Goal: Task Accomplishment & Management: Complete application form

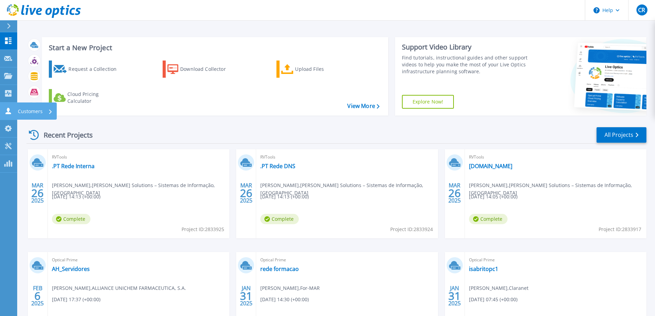
click at [7, 109] on icon at bounding box center [8, 111] width 8 height 7
click at [24, 109] on p "Customers" at bounding box center [30, 112] width 25 height 18
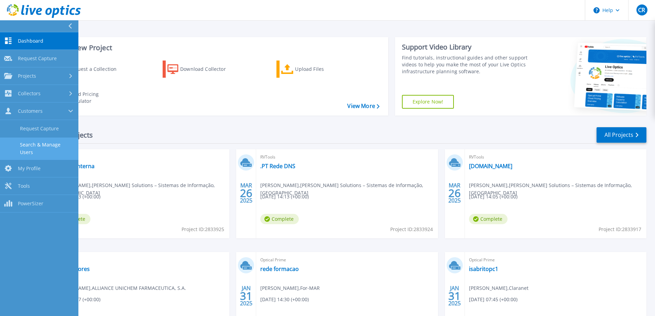
click at [47, 143] on link "Search & Manage Users" at bounding box center [39, 149] width 78 height 22
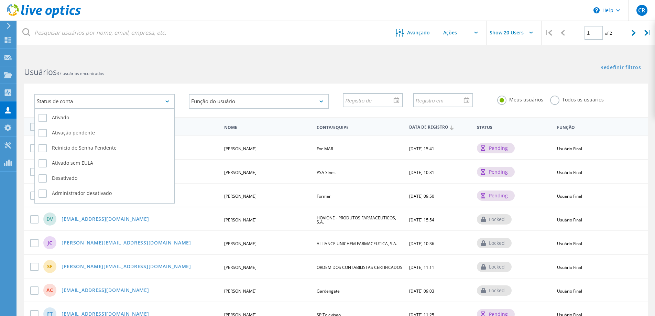
click at [109, 103] on div "Status de conta" at bounding box center [104, 101] width 141 height 15
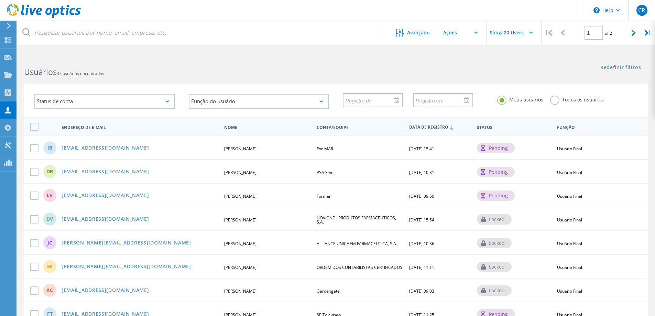
click at [96, 109] on div "Status de conta Ativado Ativação pendente Reinício de Senha Pendente Ativado se…" at bounding box center [105, 101] width 154 height 29
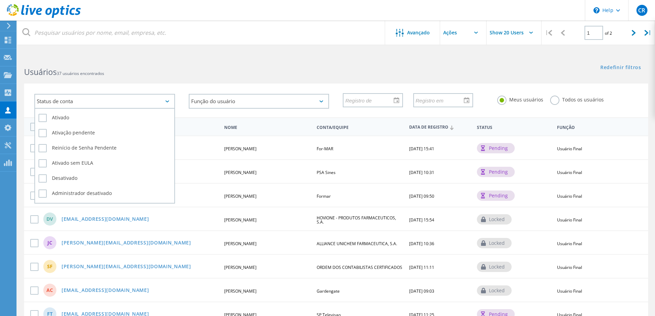
click at [103, 102] on div "Status de conta" at bounding box center [104, 101] width 141 height 15
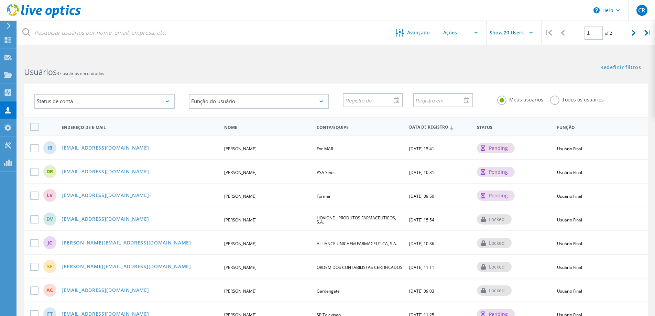
click at [160, 78] on div "Status de conta Ativado Ativação pendente Reinício de Senha Pendente Ativado se…" at bounding box center [336, 96] width 638 height 42
click at [0, 0] on div "Customers" at bounding box center [0, 0] width 0 height 0
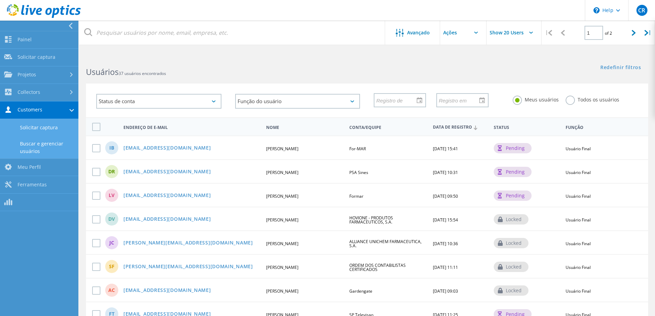
click at [48, 126] on link "Solicitar captura" at bounding box center [39, 128] width 78 height 18
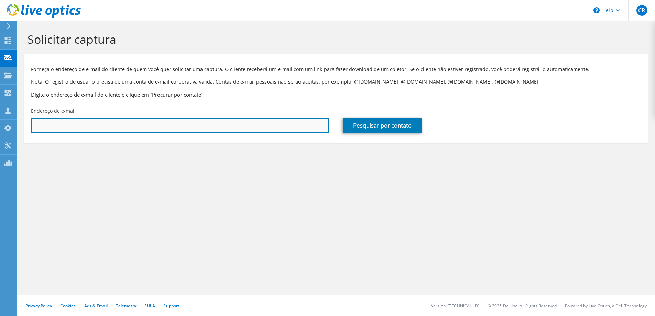
click at [76, 126] on input "text" at bounding box center [180, 125] width 298 height 15
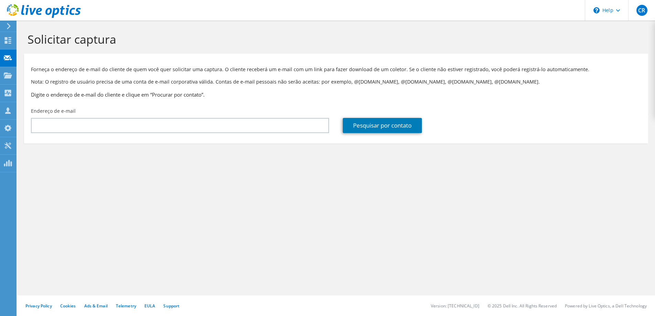
click at [266, 202] on div "Solicitar captura Forneça o endereço de e-mail do cliente de quem você quer sol…" at bounding box center [336, 169] width 638 height 296
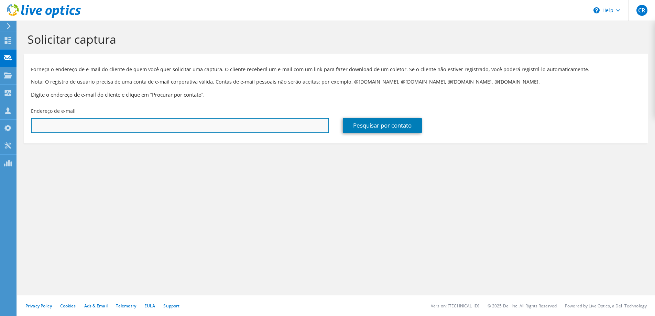
click at [114, 127] on input "text" at bounding box center [180, 125] width 298 height 15
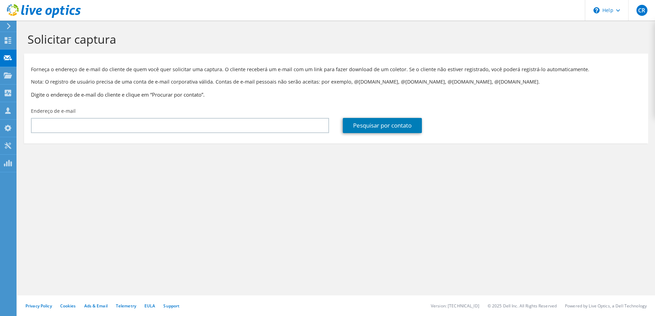
click at [250, 163] on section "Solicitar captura Forneça o endereço de e-mail do cliente de quem você quer sol…" at bounding box center [336, 99] width 638 height 157
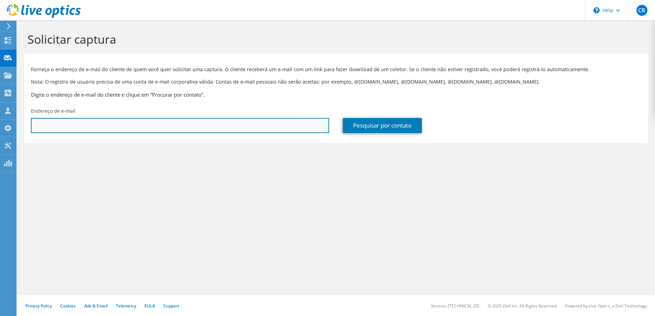
click at [143, 122] on input "text" at bounding box center [180, 125] width 298 height 15
type input "joao.melo@jumia.com"
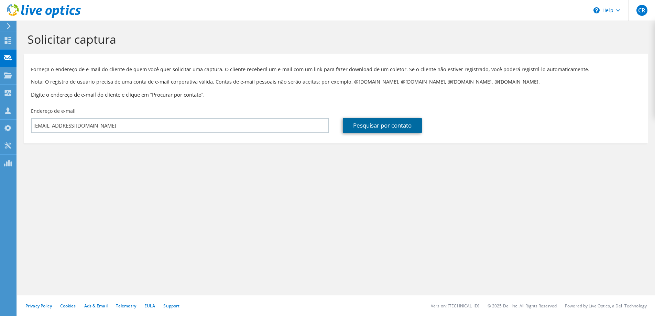
click at [405, 128] on link "Pesquisar por contato" at bounding box center [382, 125] width 79 height 15
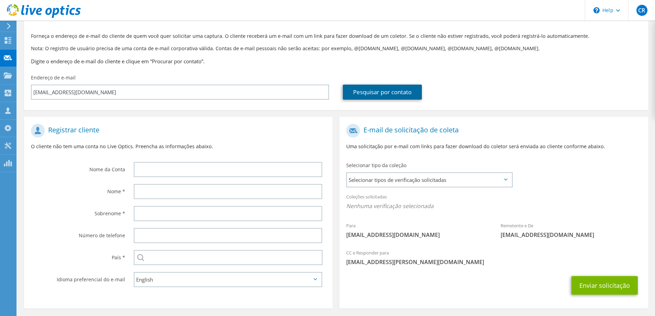
scroll to position [60, 0]
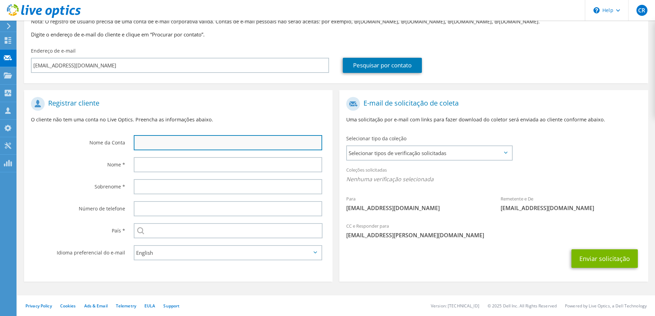
click at [201, 141] on input "text" at bounding box center [228, 142] width 189 height 15
type input "Jumia"
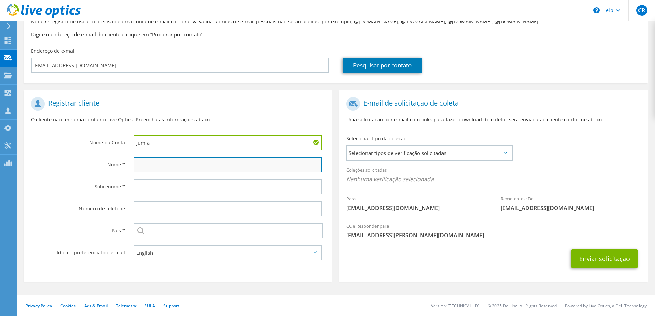
click at [187, 163] on input "text" at bounding box center [228, 164] width 189 height 15
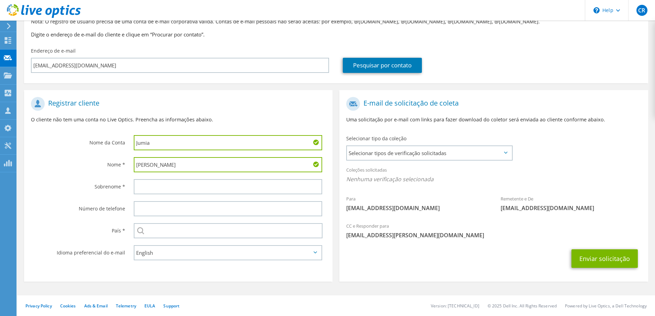
type input "Joao"
type input "Melo"
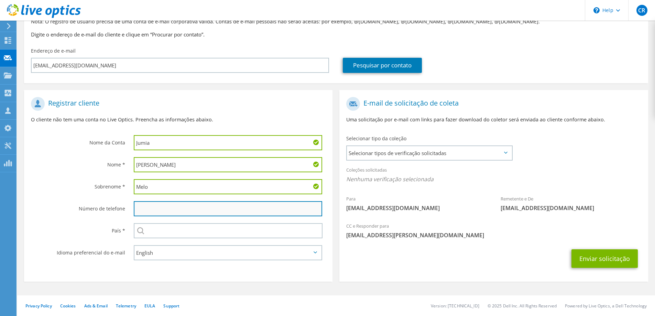
click at [151, 208] on input "text" at bounding box center [228, 208] width 189 height 15
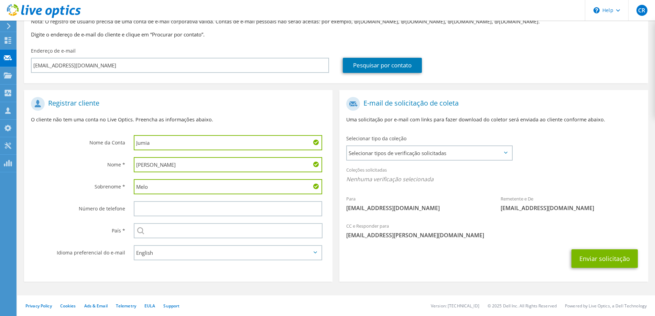
click at [144, 231] on div "Selecionar Andorra Emirados Árabes Unidos Afeganistão Antígua e Barbuda Anguila…" at bounding box center [228, 230] width 189 height 15
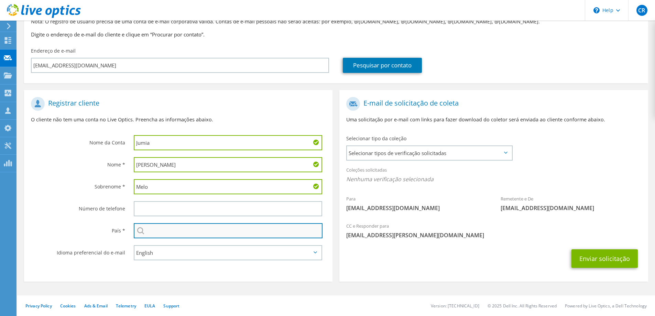
click at [154, 230] on input "text" at bounding box center [228, 230] width 189 height 15
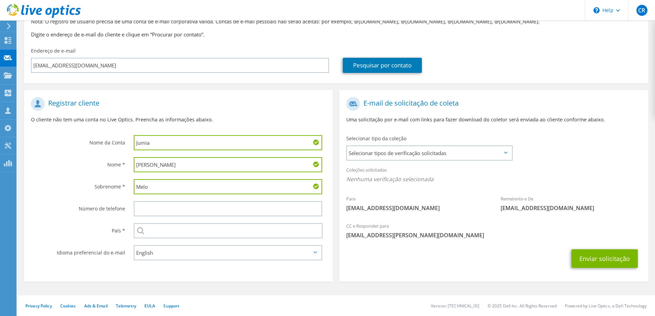
click at [103, 183] on label "Sobrenome *" at bounding box center [78, 184] width 94 height 11
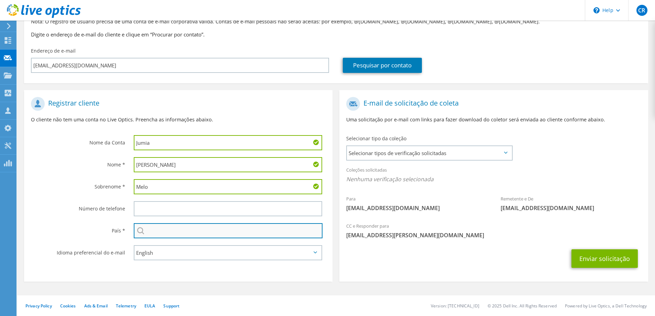
drag, startPoint x: 170, startPoint y: 231, endPoint x: 171, endPoint y: 228, distance: 3.7
click at [170, 231] on input "text" at bounding box center [228, 230] width 189 height 15
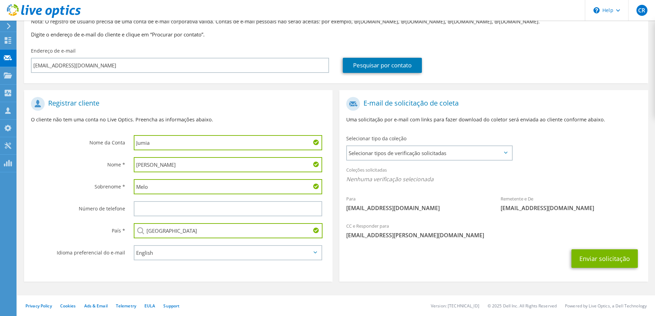
type input "Portugal"
click at [55, 210] on label "Número de telefone" at bounding box center [78, 206] width 94 height 11
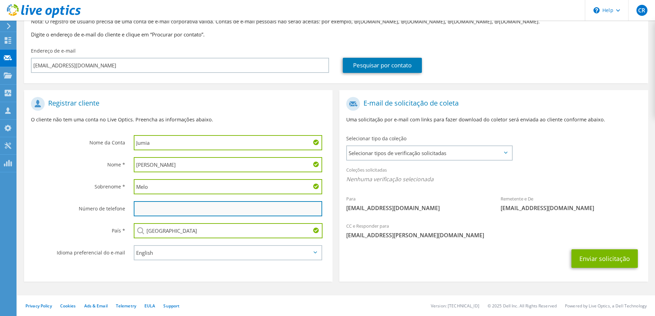
click at [194, 203] on input "text" at bounding box center [228, 208] width 189 height 15
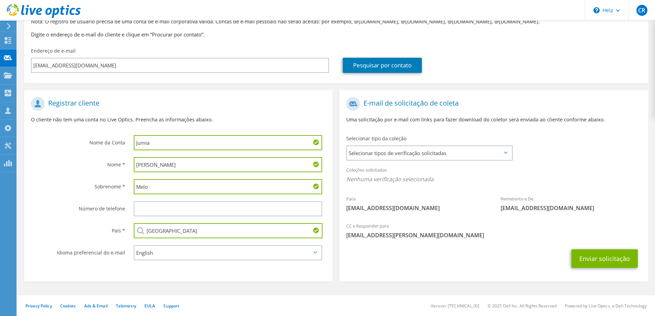
click at [502, 230] on div "CC e Responder para cristiano.rei@iten.pt" at bounding box center [494, 231] width 309 height 24
click at [424, 151] on span "Selecionar tipos de verificação solicitadas" at bounding box center [429, 153] width 165 height 14
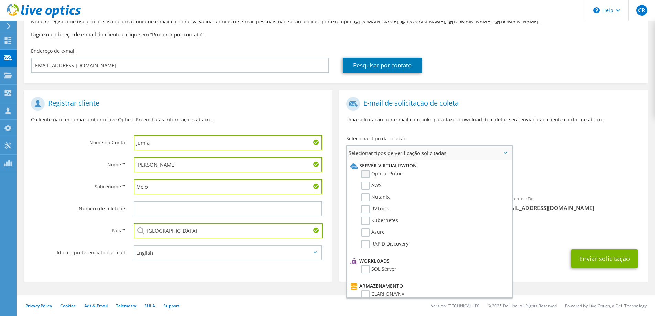
click at [369, 175] on label "Optical Prime" at bounding box center [382, 174] width 41 height 8
click at [0, 0] on input "Optical Prime" at bounding box center [0, 0] width 0 height 0
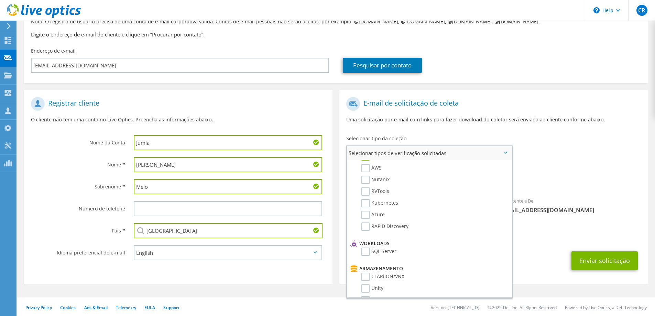
scroll to position [0, 0]
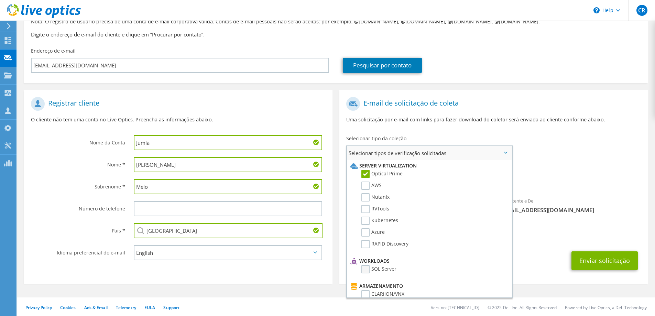
click at [366, 269] on label "SQL Server" at bounding box center [379, 269] width 35 height 8
click at [0, 0] on input "SQL Server" at bounding box center [0, 0] width 0 height 0
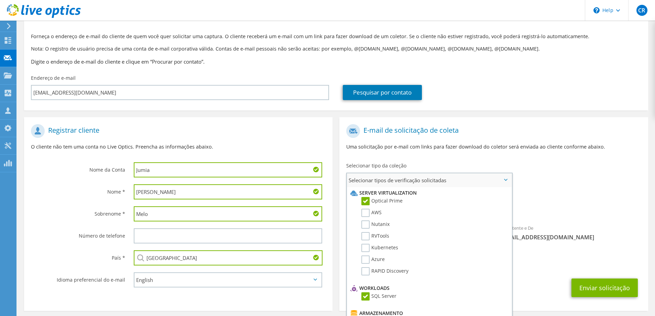
scroll to position [62, 0]
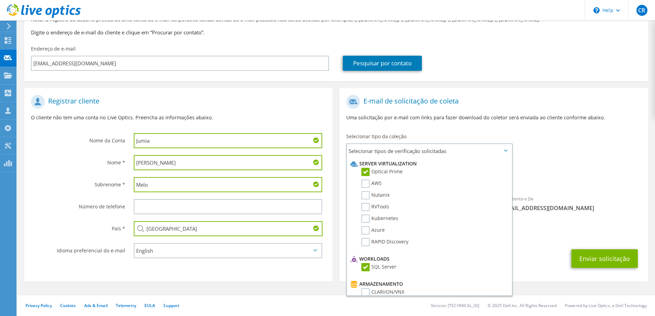
click at [578, 162] on div "Coleções solicitadas Nenhuma verificação selecionada Optical Prime SQL Server" at bounding box center [494, 175] width 309 height 28
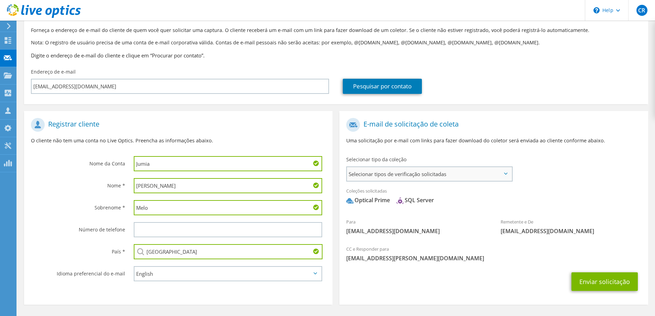
scroll to position [28, 0]
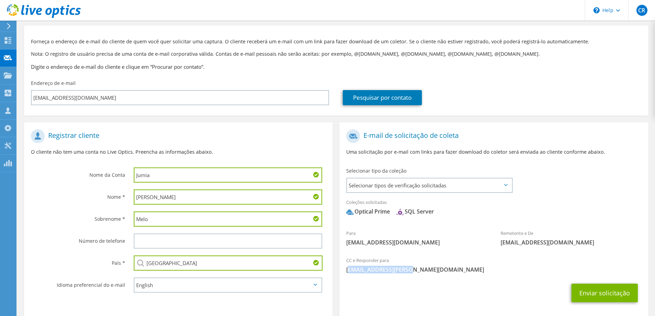
drag, startPoint x: 349, startPoint y: 269, endPoint x: 404, endPoint y: 270, distance: 55.4
click at [404, 270] on span "[EMAIL_ADDRESS][DOMAIN_NAME]" at bounding box center [493, 270] width 295 height 8
click at [412, 272] on span "[EMAIL_ADDRESS][DOMAIN_NAME]" at bounding box center [493, 270] width 295 height 8
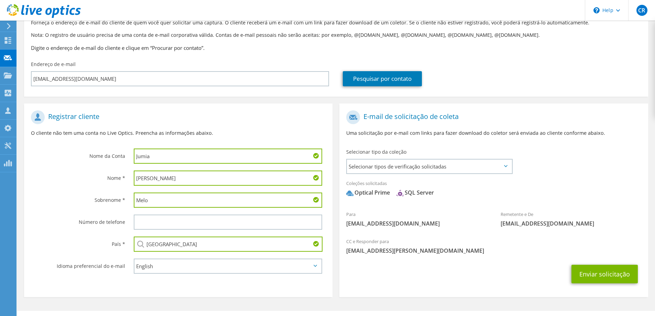
scroll to position [62, 0]
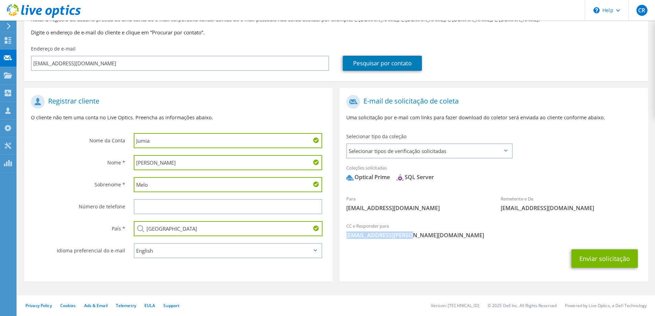
drag, startPoint x: 399, startPoint y: 237, endPoint x: 347, endPoint y: 236, distance: 52.7
click at [347, 236] on span "[EMAIL_ADDRESS][DOMAIN_NAME]" at bounding box center [493, 236] width 295 height 8
click at [608, 263] on button "Enviar solicitação" at bounding box center [605, 258] width 66 height 19
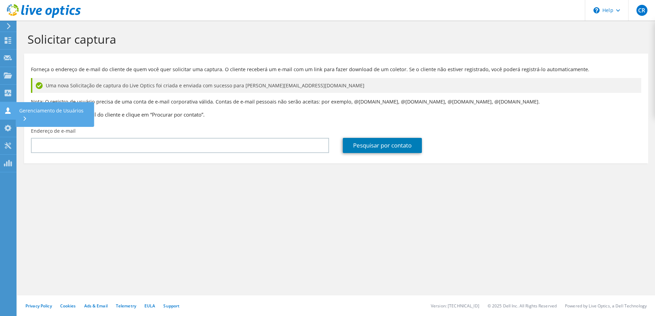
click at [61, 112] on div "Gerenciamento de Usuários" at bounding box center [55, 114] width 78 height 25
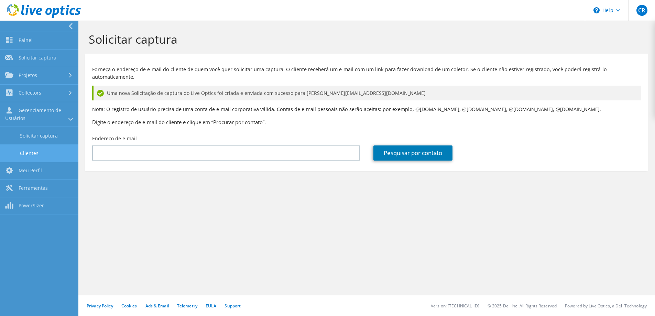
click at [39, 153] on link "Clientes" at bounding box center [39, 153] width 78 height 18
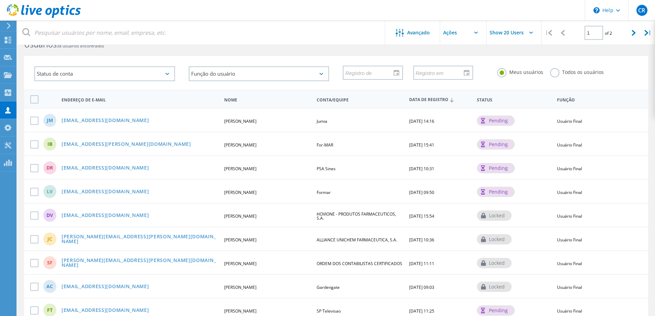
scroll to position [12, 0]
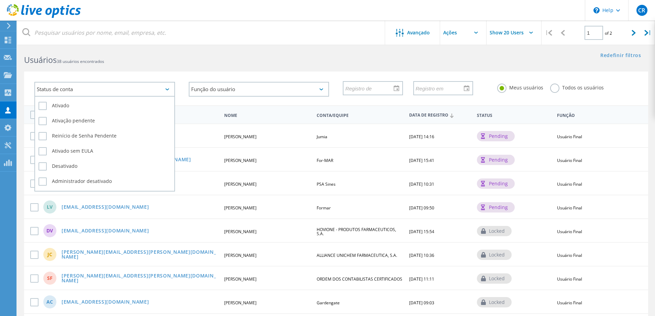
click at [78, 88] on div "Status de conta" at bounding box center [104, 89] width 141 height 15
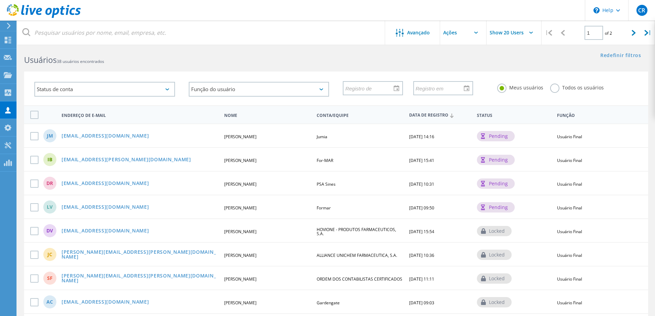
click at [127, 66] on div "Status de conta Ativado Ativação pendente Reinício de Senha Pendente Ativado se…" at bounding box center [336, 84] width 638 height 42
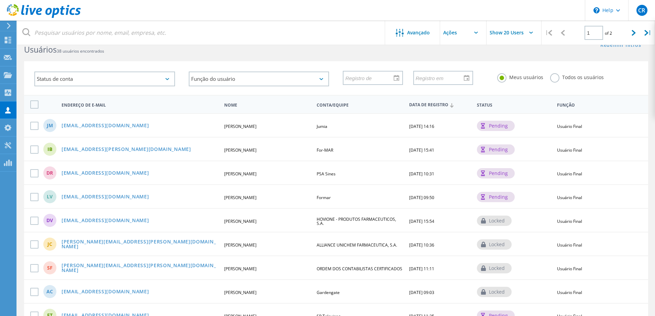
scroll to position [34, 0]
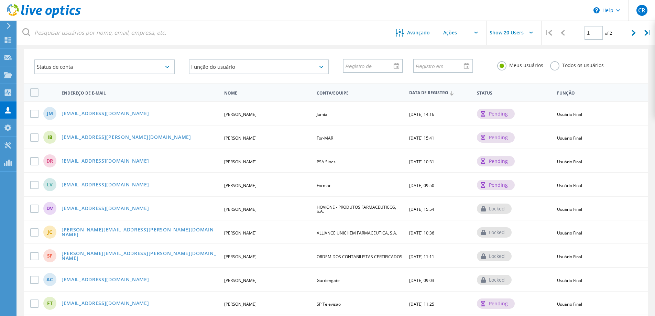
click at [12, 26] on div at bounding box center [7, 26] width 10 height 6
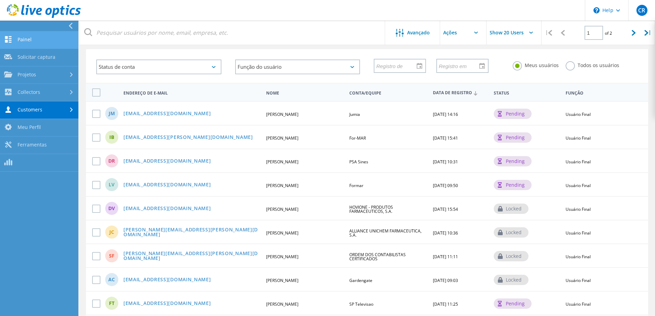
click at [41, 42] on link "Painel" at bounding box center [39, 40] width 78 height 18
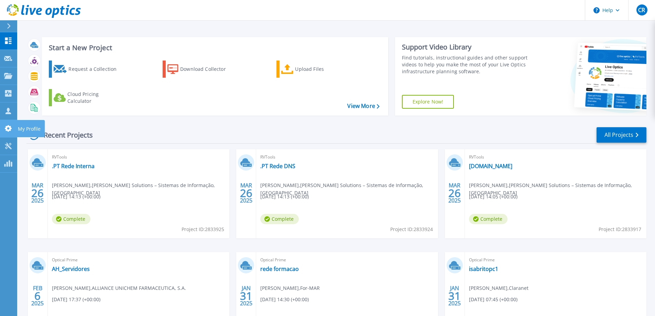
click at [9, 129] on icon at bounding box center [8, 128] width 8 height 7
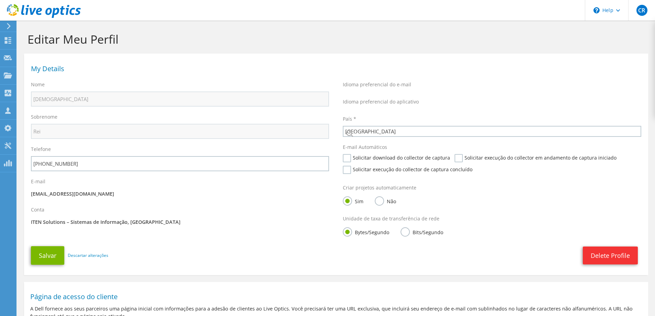
select select "177"
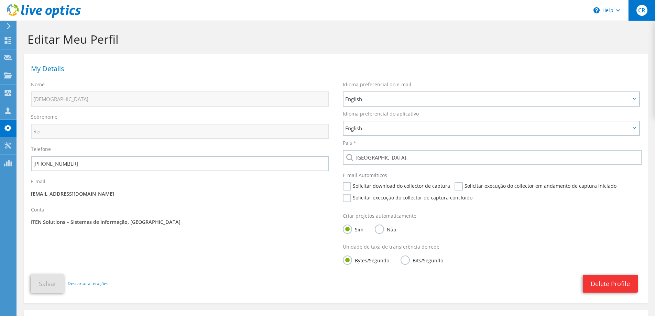
click at [645, 12] on span "CR" at bounding box center [642, 10] width 11 height 11
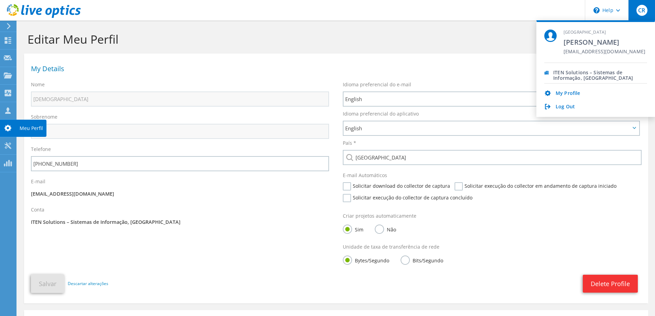
click at [8, 129] on use at bounding box center [7, 128] width 7 height 7
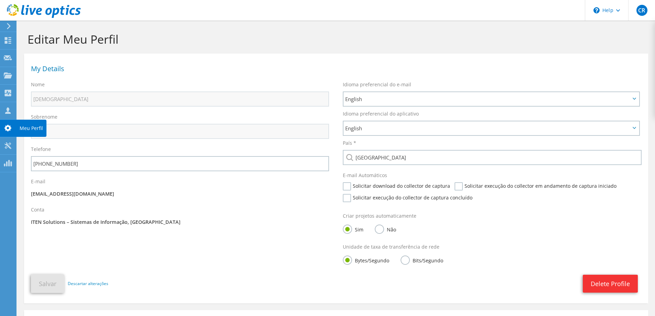
click at [8, 129] on use at bounding box center [7, 128] width 7 height 7
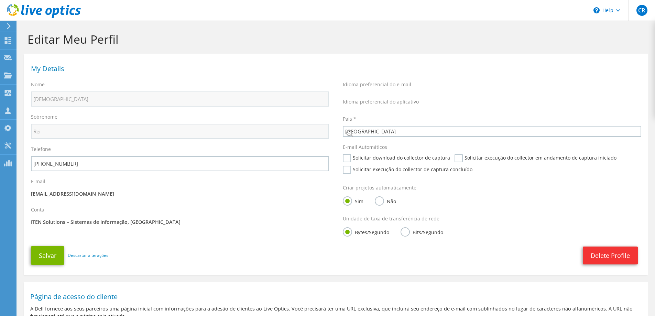
select select "177"
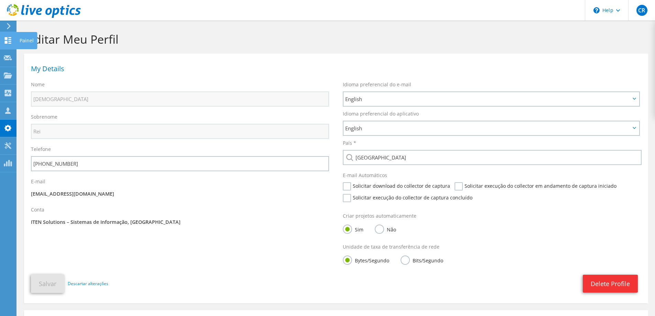
click at [6, 43] on use at bounding box center [8, 40] width 7 height 7
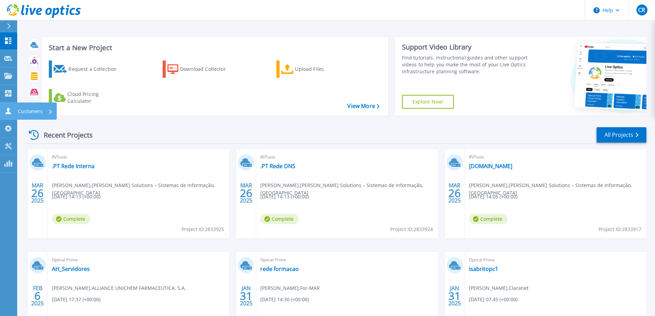
click at [10, 114] on icon at bounding box center [9, 111] width 6 height 7
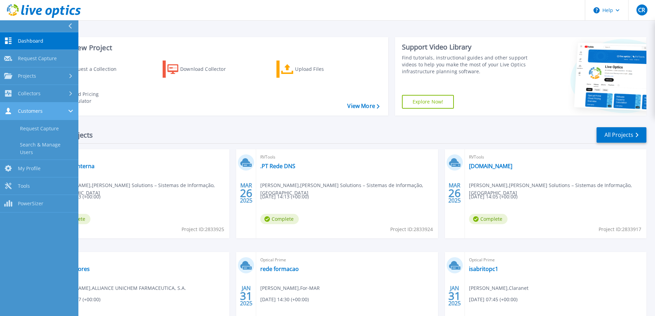
click at [9, 113] on icon at bounding box center [9, 111] width 6 height 7
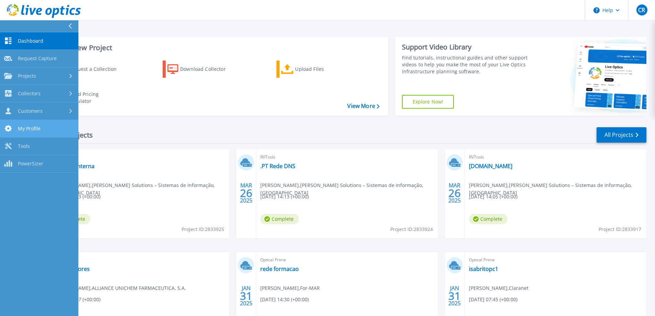
click at [10, 131] on icon at bounding box center [8, 128] width 8 height 7
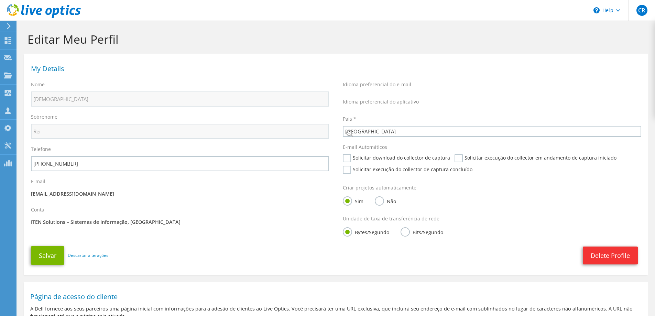
select select "177"
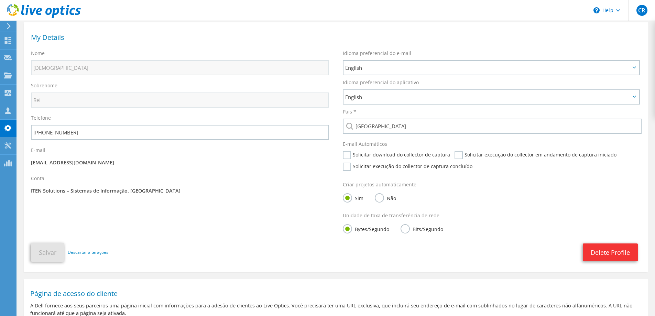
scroll to position [34, 0]
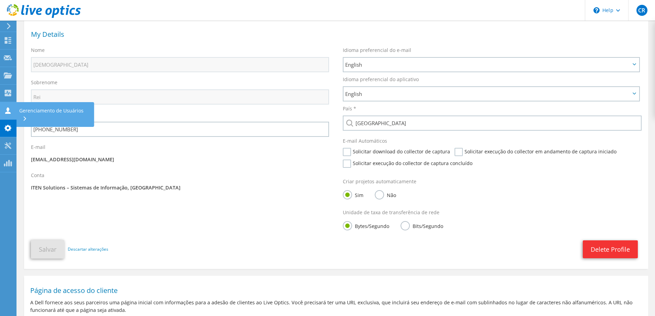
click at [9, 113] on use at bounding box center [8, 110] width 6 height 7
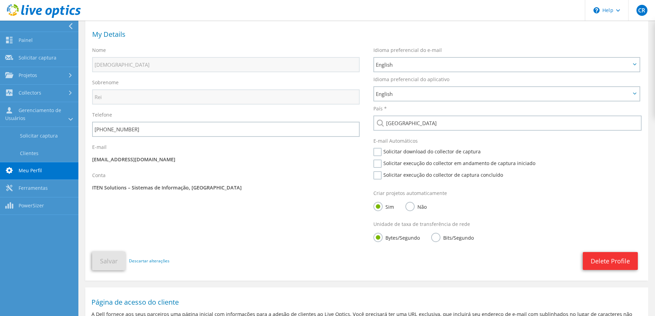
click at [37, 171] on link "Meu Perfil" at bounding box center [39, 171] width 78 height 18
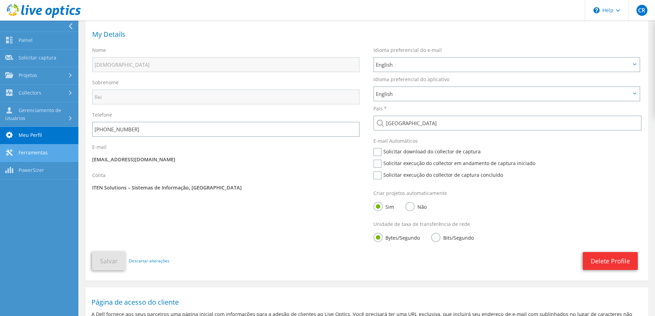
click at [37, 156] on link "Ferramentas" at bounding box center [39, 153] width 78 height 18
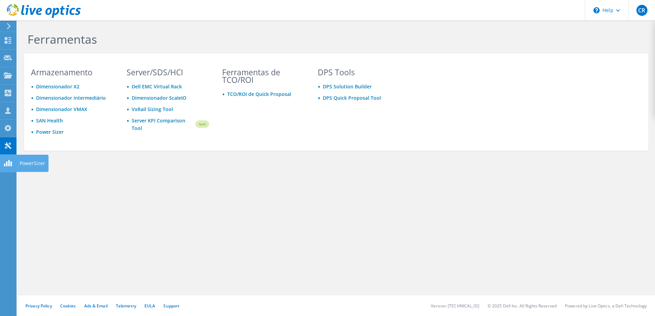
click at [31, 163] on div "PowerSizer" at bounding box center [32, 163] width 32 height 17
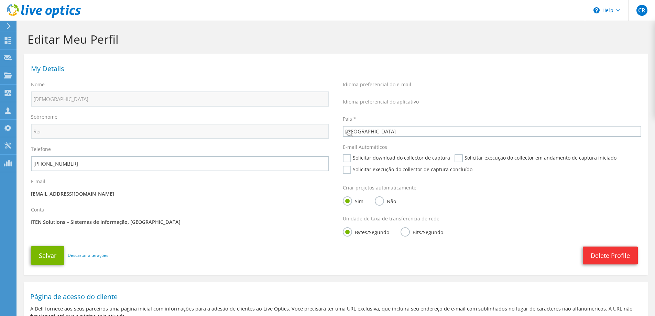
select select "177"
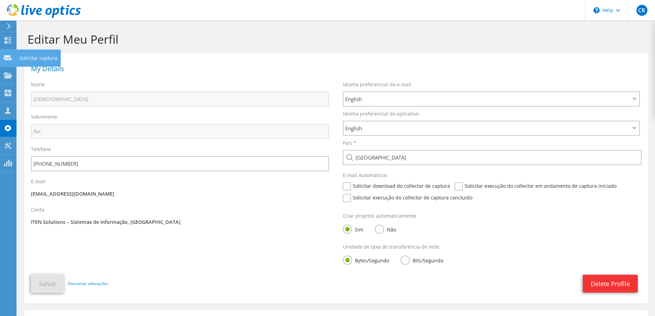
click at [10, 60] on icon at bounding box center [8, 58] width 8 height 7
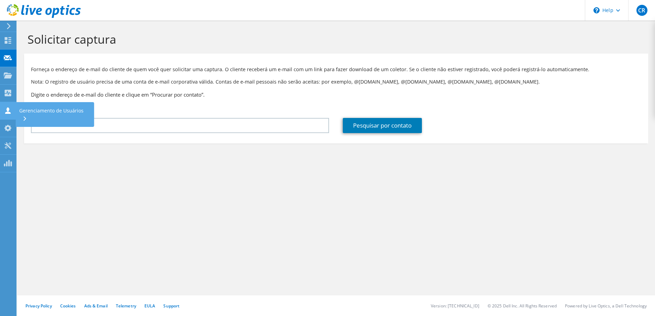
click at [35, 112] on div "Gerenciamento de Usuários" at bounding box center [55, 114] width 78 height 25
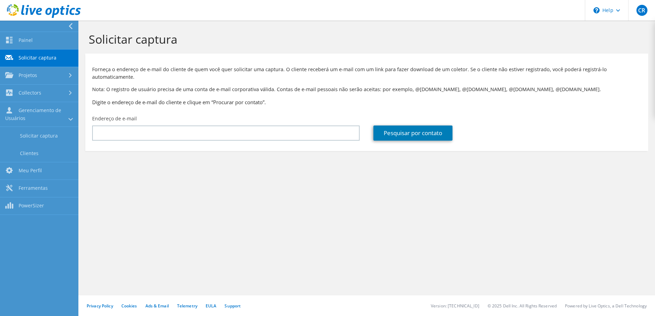
click at [36, 112] on link "Gerenciamento de Usuários" at bounding box center [39, 114] width 78 height 25
click at [37, 153] on link "Ferramentas" at bounding box center [39, 153] width 78 height 18
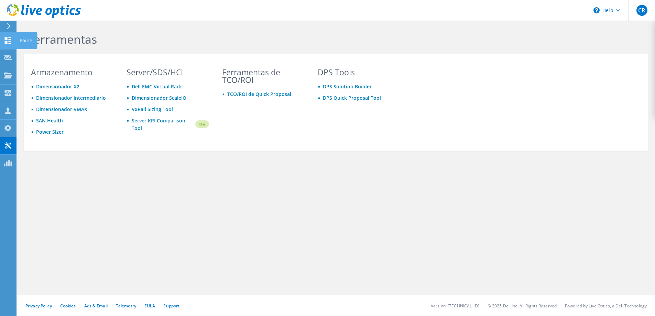
click at [4, 40] on icon at bounding box center [8, 40] width 8 height 7
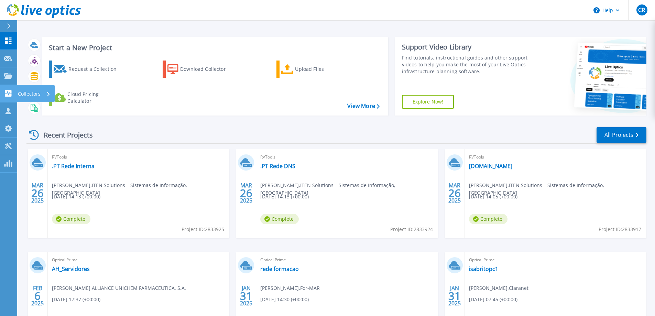
click at [8, 95] on icon at bounding box center [8, 93] width 7 height 7
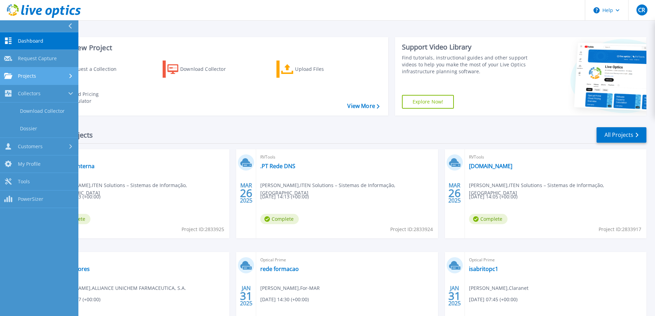
click at [25, 74] on span "Projects" at bounding box center [27, 76] width 18 height 6
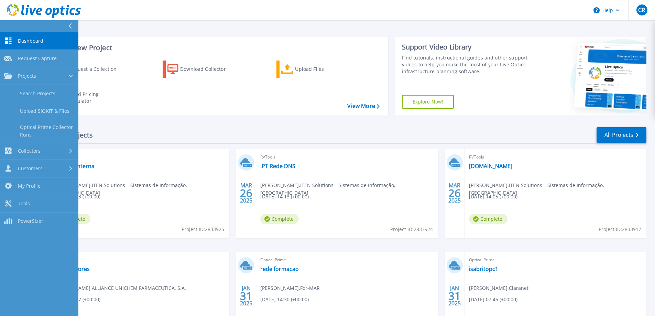
click at [186, 221] on div "RVTools .PT Rede Interna [PERSON_NAME] , ITEN Solutions – Sistemas de Informaçã…" at bounding box center [139, 193] width 182 height 89
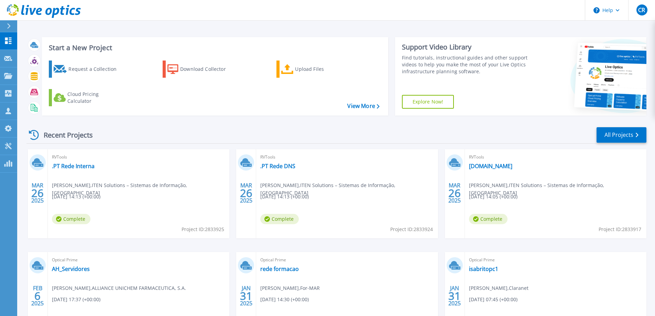
click at [267, 134] on div "Recent Projects All Projects" at bounding box center [336, 135] width 620 height 17
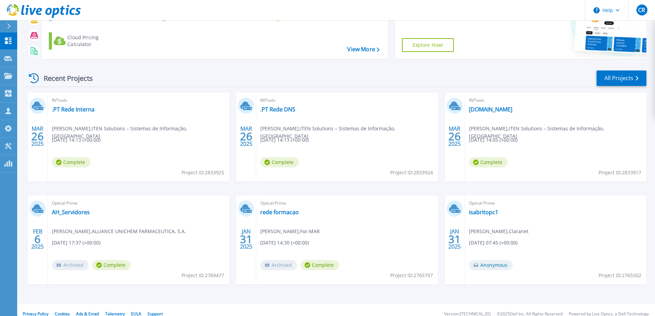
scroll to position [65, 0]
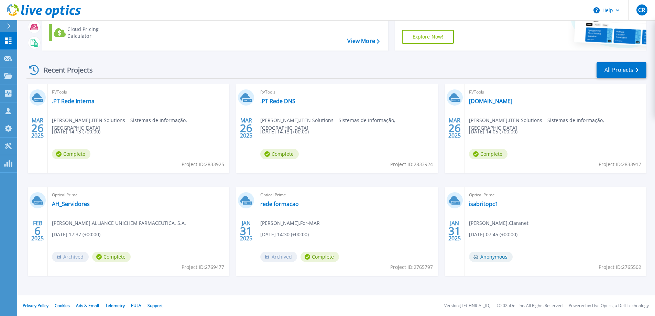
click at [440, 284] on div "[DATE] RVTools .PT Rede Interna [PERSON_NAME] , ITEN Solutions – Sistemas de In…" at bounding box center [334, 187] width 626 height 206
click at [506, 288] on div "[DATE] RVTools .PT Rede Interna [PERSON_NAME] , ITEN Solutions – Sistemas de In…" at bounding box center [334, 187] width 626 height 206
click at [396, 222] on div "Optical Prime rede formacao [PERSON_NAME] , For-MAR [DATE] 14:30 (+00:00) Archi…" at bounding box center [347, 231] width 182 height 89
